Goal: Task Accomplishment & Management: Complete application form

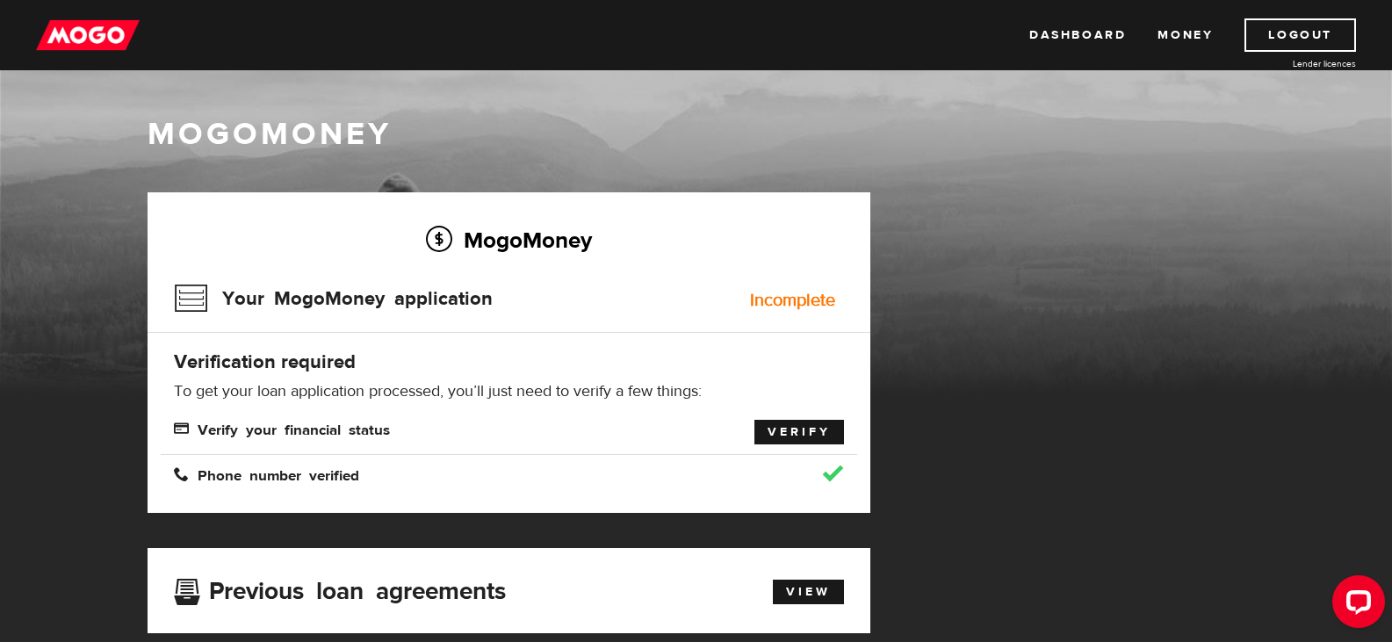
click at [780, 434] on link "Verify" at bounding box center [800, 432] width 90 height 25
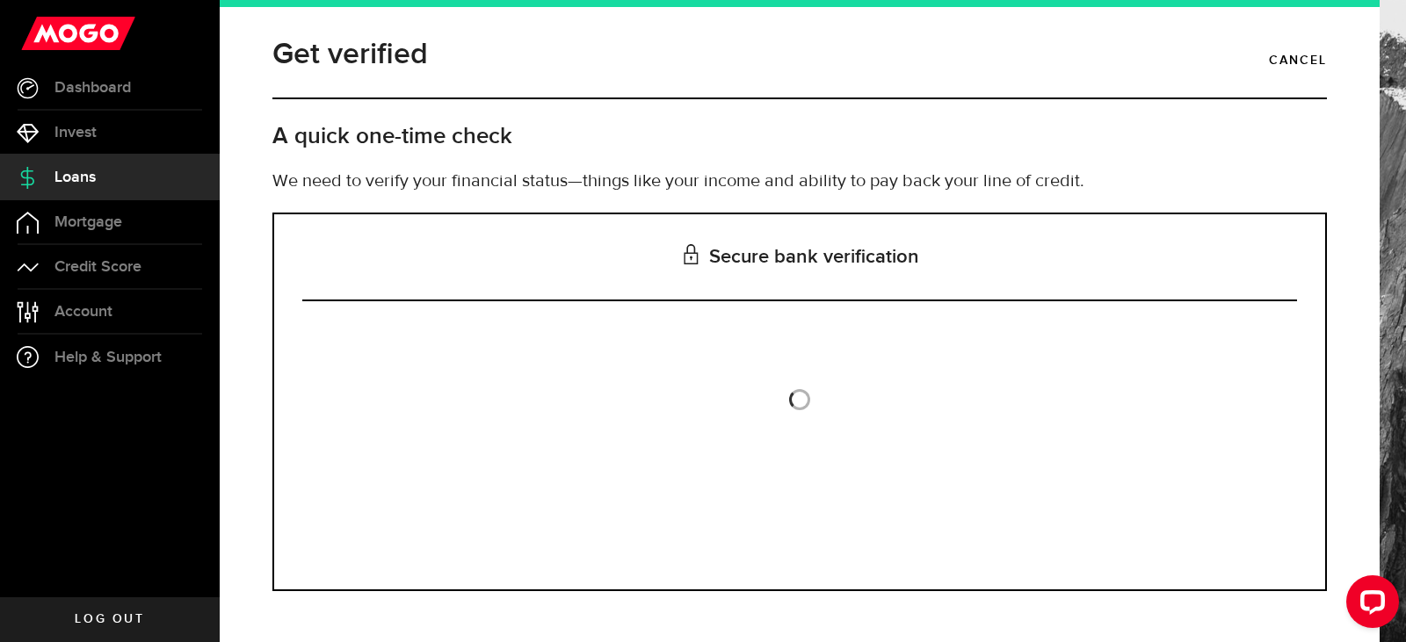
click at [76, 177] on span "Loans" at bounding box center [74, 178] width 41 height 16
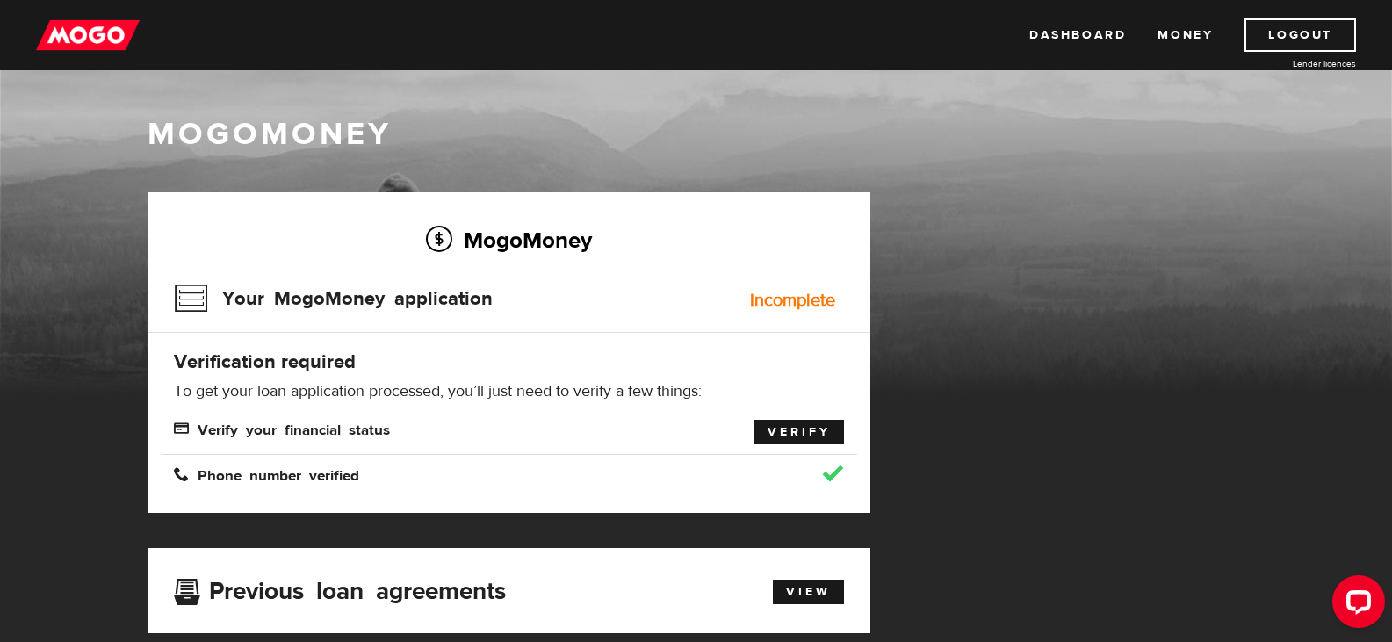
click at [783, 430] on link "Verify" at bounding box center [800, 432] width 90 height 25
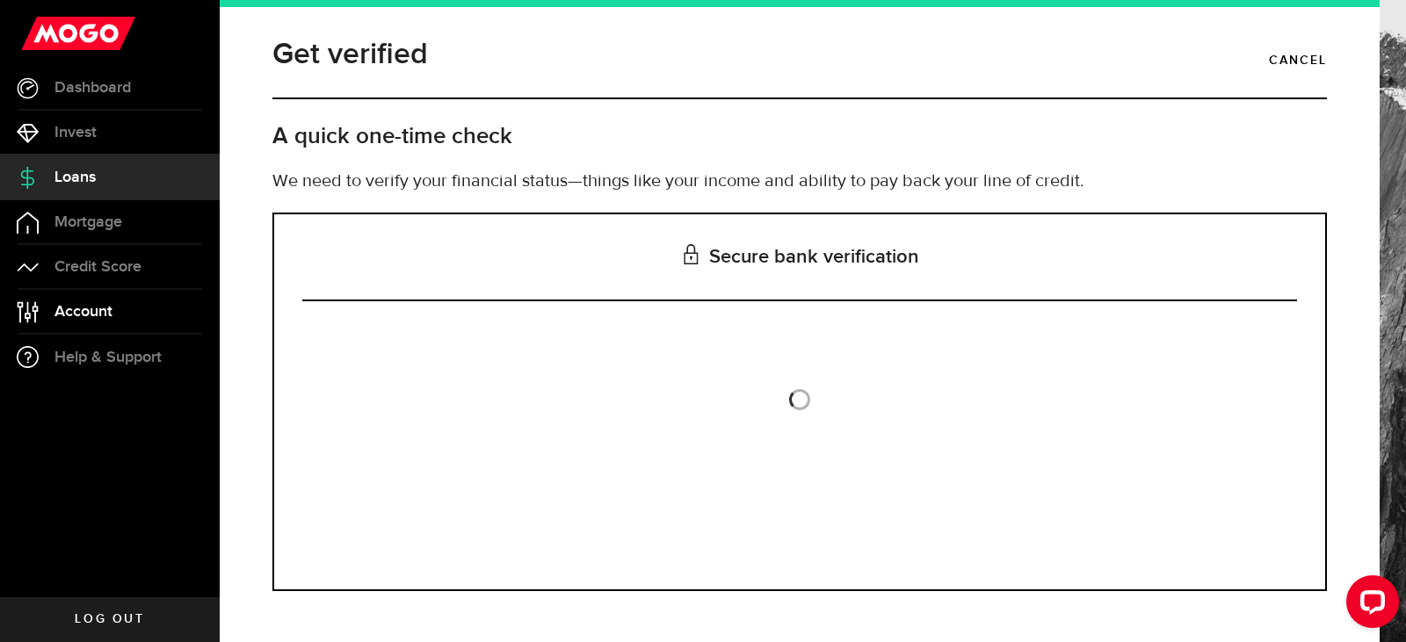
click at [93, 319] on span "Account" at bounding box center [83, 312] width 58 height 16
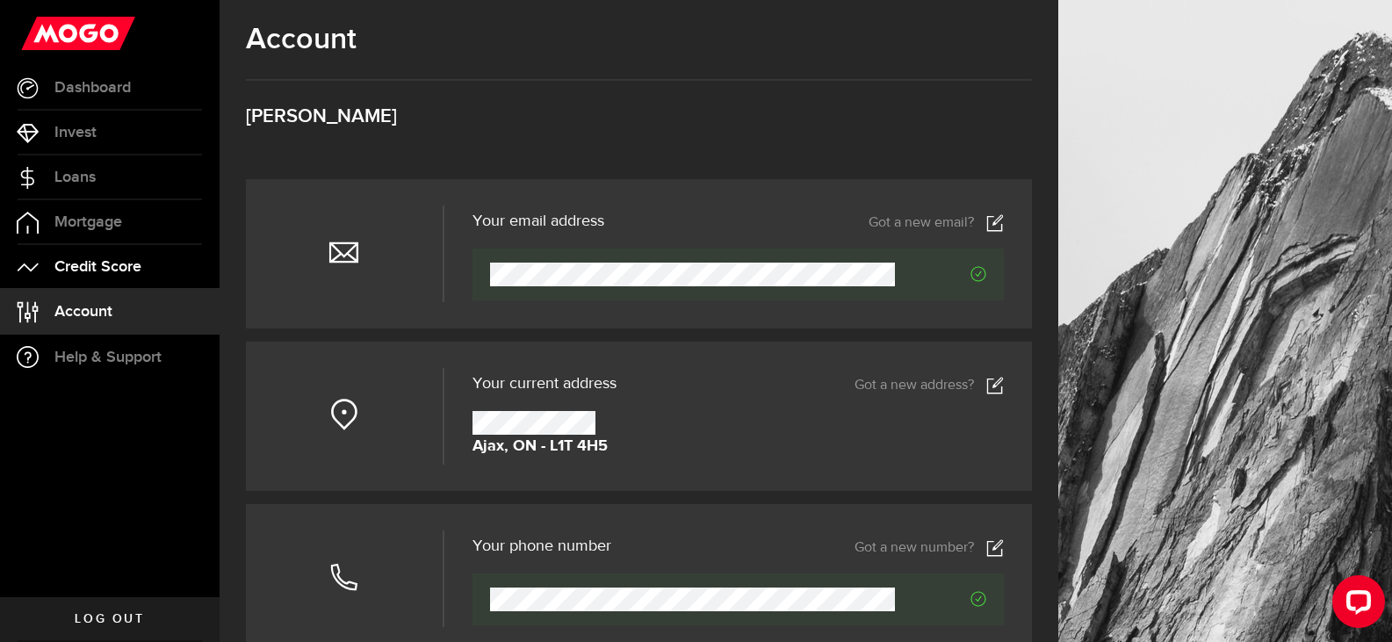
click at [98, 273] on span "Credit Score" at bounding box center [97, 267] width 87 height 16
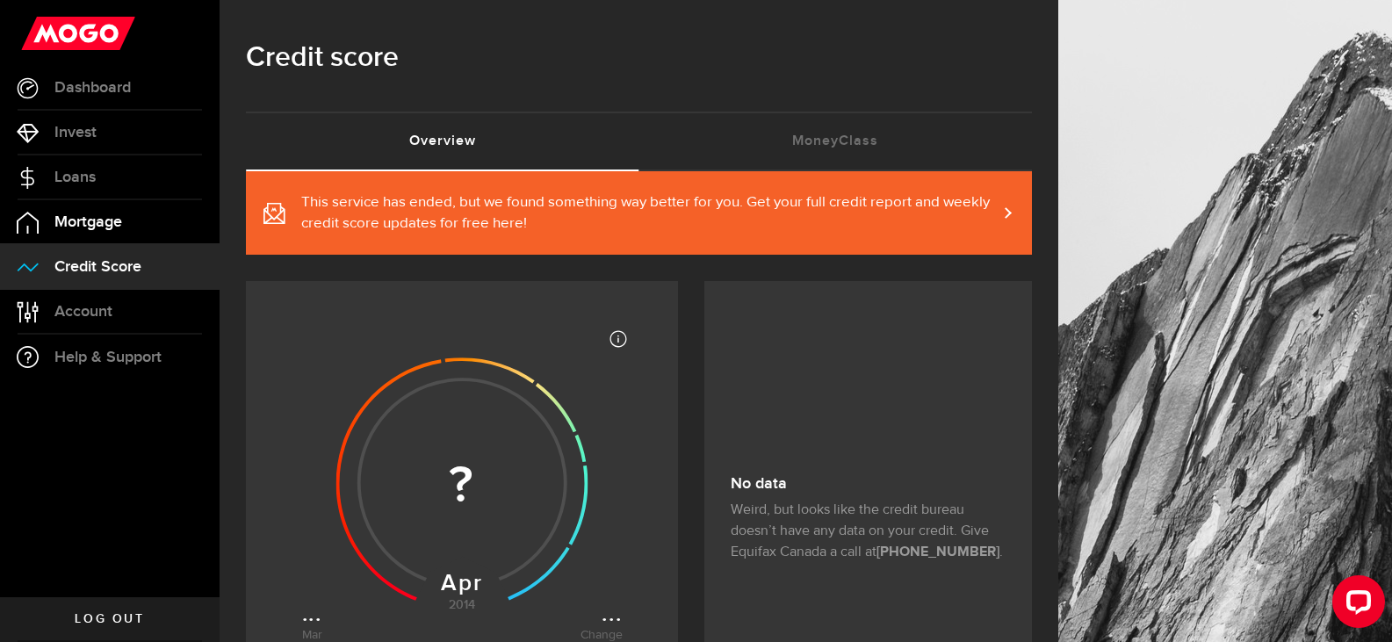
click at [60, 214] on span "Mortgage" at bounding box center [88, 222] width 68 height 16
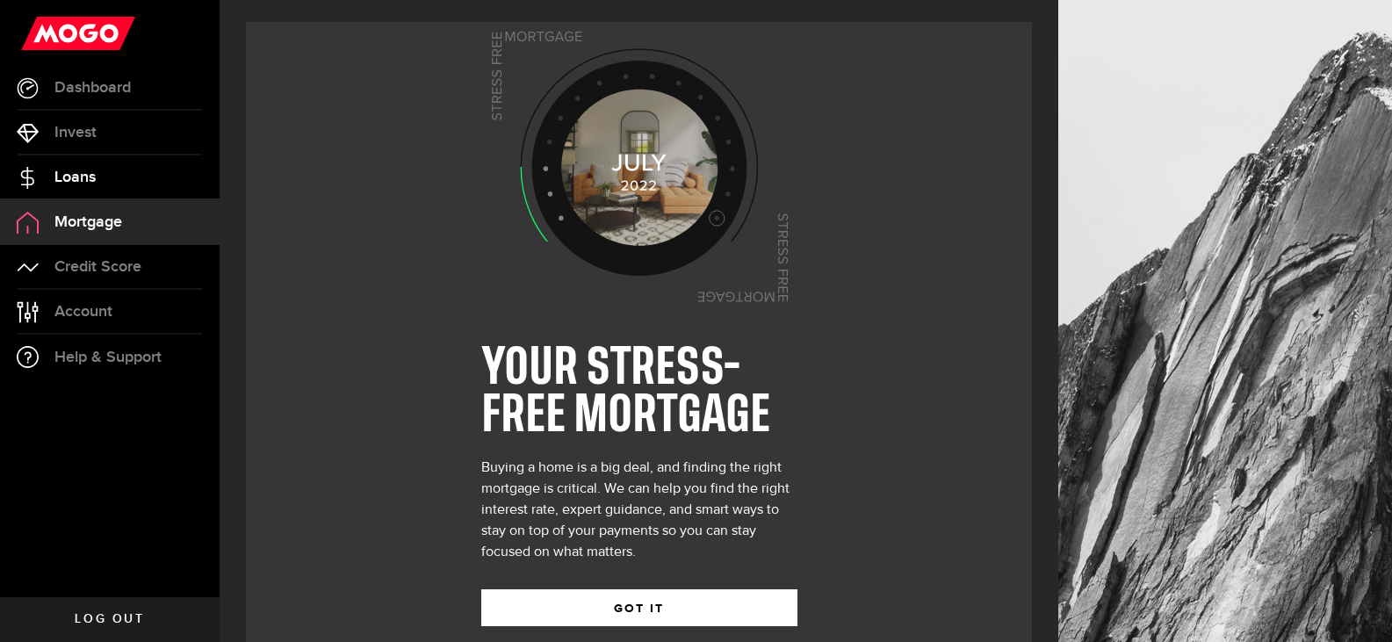
click at [64, 170] on span "Loans" at bounding box center [74, 178] width 41 height 16
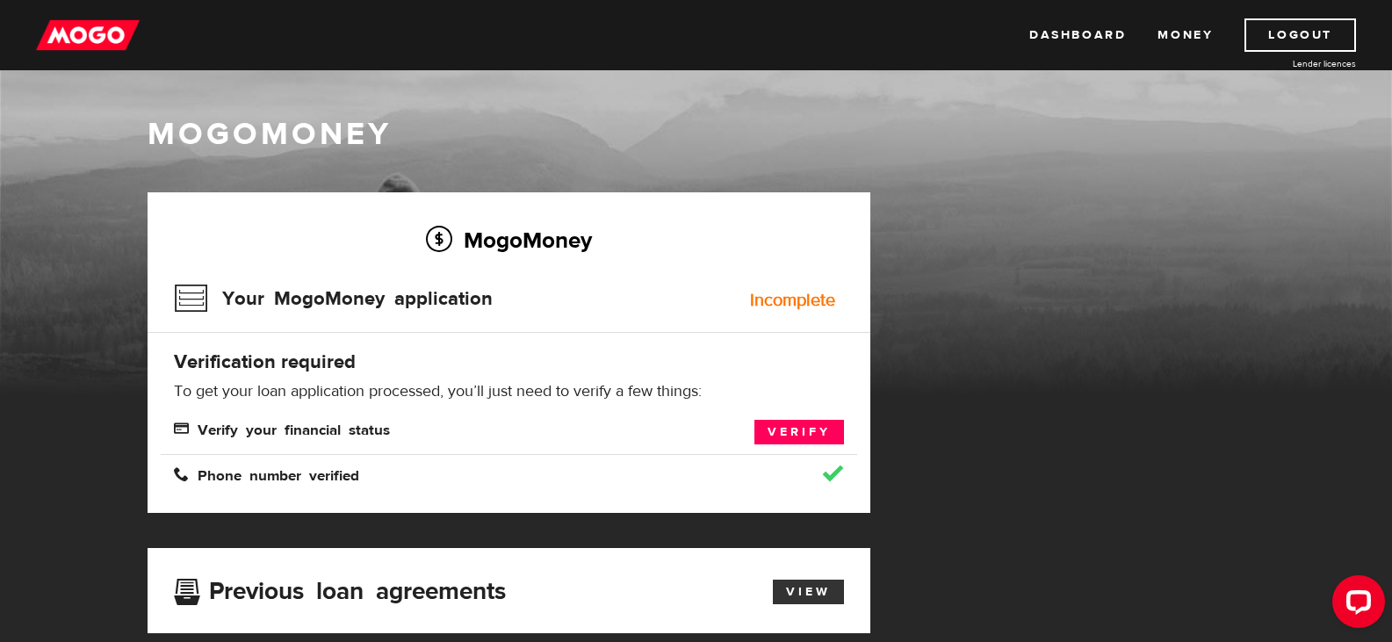
click at [793, 589] on link "View" at bounding box center [808, 592] width 71 height 25
click at [778, 430] on link "Verify" at bounding box center [800, 432] width 90 height 25
